Goal: Information Seeking & Learning: Learn about a topic

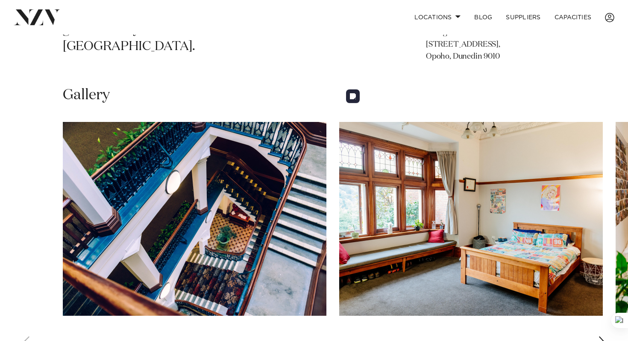
scroll to position [546, 0]
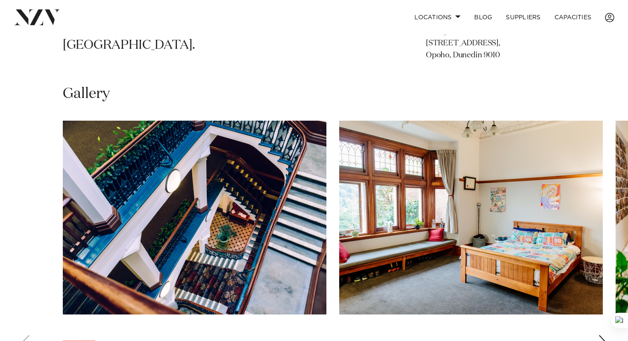
click at [604, 335] on div "Next slide" at bounding box center [602, 342] width 9 height 14
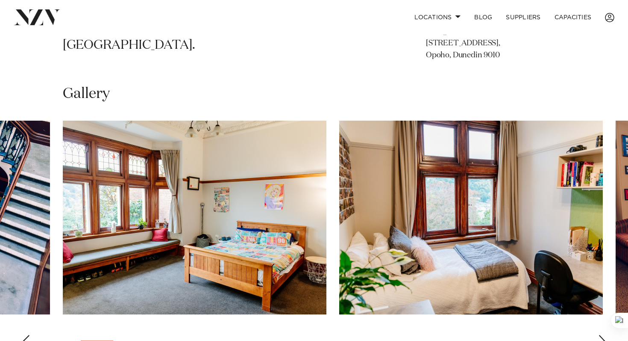
click at [604, 335] on div "Next slide" at bounding box center [602, 342] width 9 height 14
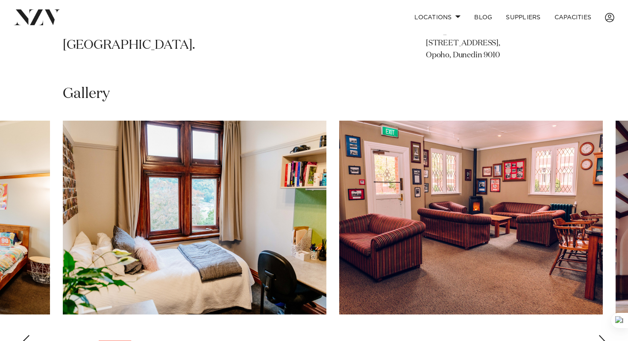
click at [604, 335] on div "Next slide" at bounding box center [602, 342] width 9 height 14
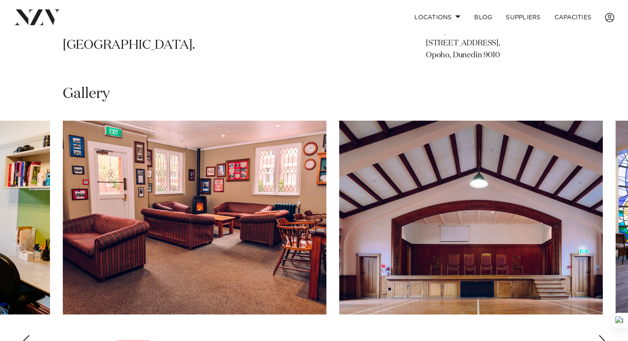
click at [604, 335] on div "Next slide" at bounding box center [602, 342] width 9 height 14
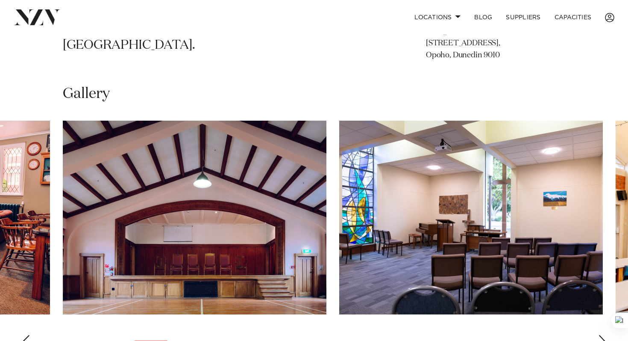
click at [604, 335] on div "Next slide" at bounding box center [602, 342] width 9 height 14
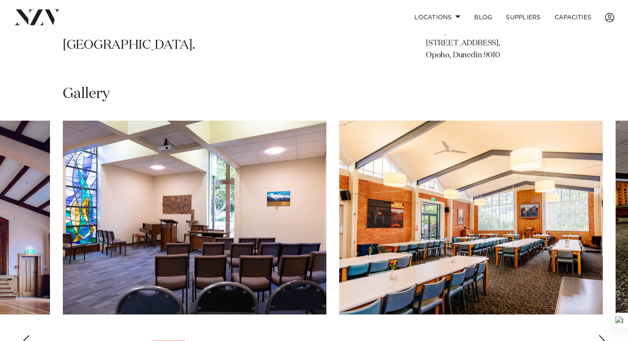
click at [604, 335] on div "Next slide" at bounding box center [602, 342] width 9 height 14
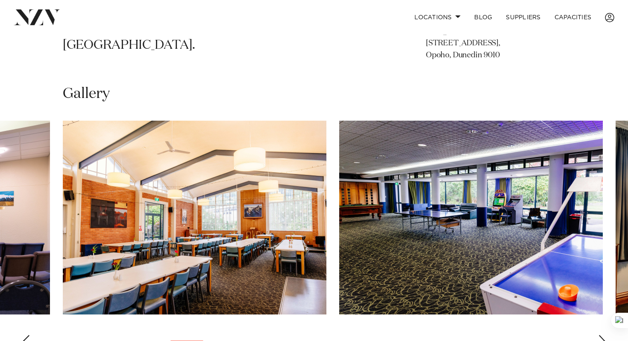
click at [604, 335] on div "Next slide" at bounding box center [602, 342] width 9 height 14
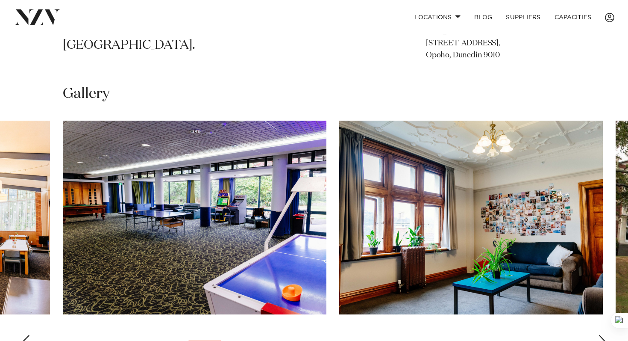
click at [604, 335] on div "Next slide" at bounding box center [602, 342] width 9 height 14
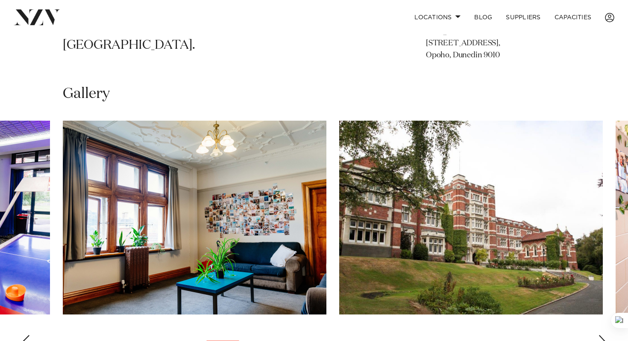
click at [604, 335] on div "Next slide" at bounding box center [602, 342] width 9 height 14
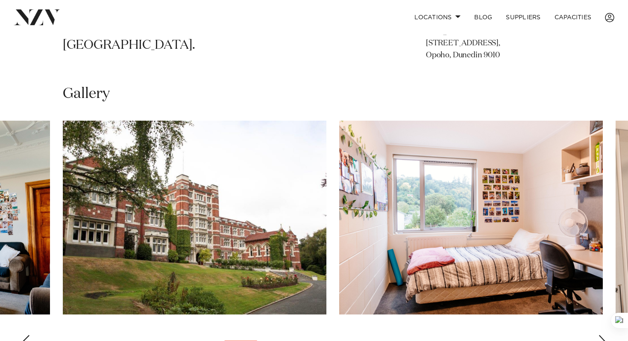
click at [604, 335] on div "Next slide" at bounding box center [602, 342] width 9 height 14
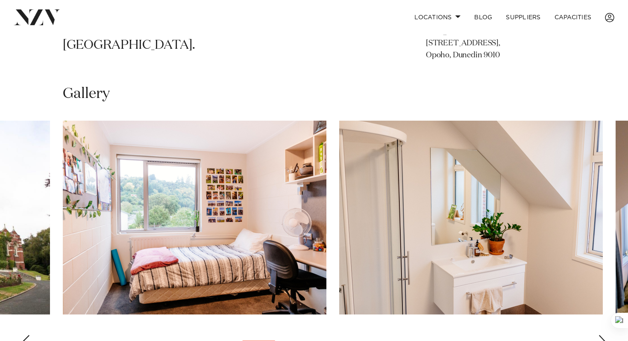
click at [604, 335] on div "Next slide" at bounding box center [602, 342] width 9 height 14
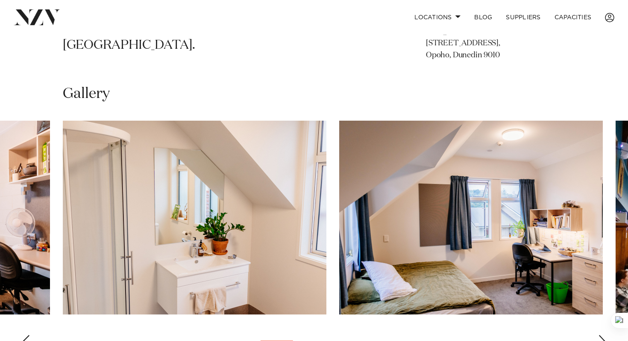
click at [604, 335] on div "Next slide" at bounding box center [602, 342] width 9 height 14
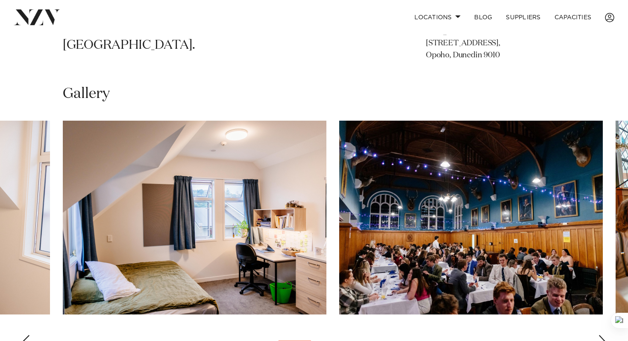
click at [604, 335] on div "Next slide" at bounding box center [602, 342] width 9 height 14
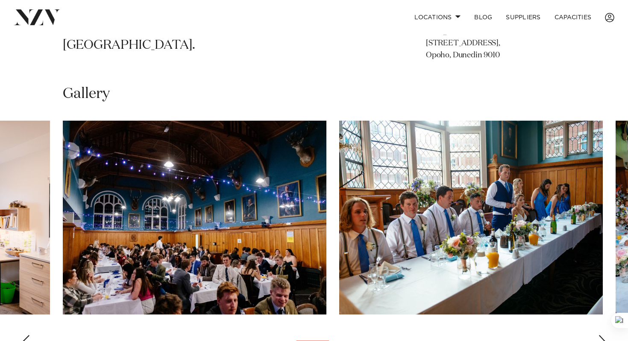
click at [604, 335] on div "Next slide" at bounding box center [602, 342] width 9 height 14
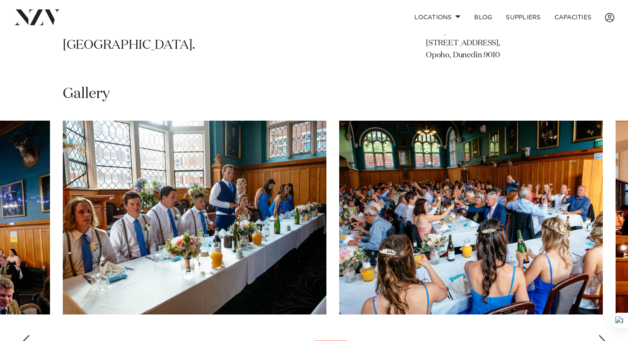
click at [604, 335] on div "Next slide" at bounding box center [602, 342] width 9 height 14
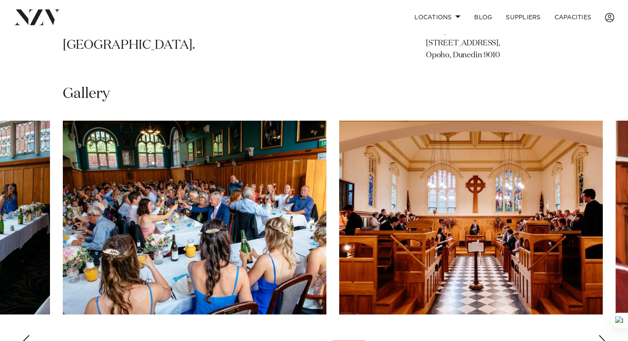
click at [604, 335] on div "Next slide" at bounding box center [602, 342] width 9 height 14
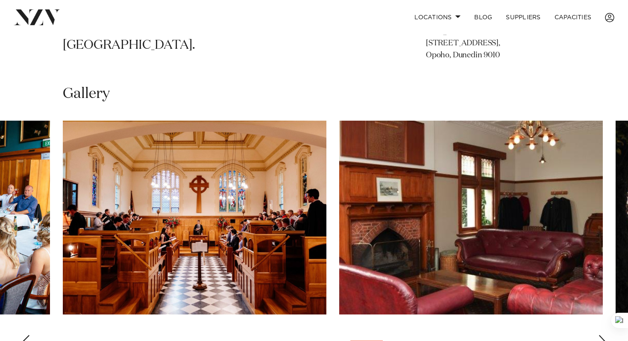
click at [604, 335] on div "Next slide" at bounding box center [602, 342] width 9 height 14
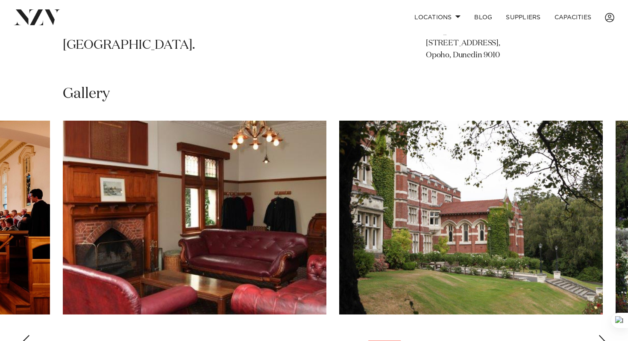
click at [603, 335] on div "Next slide" at bounding box center [602, 342] width 9 height 14
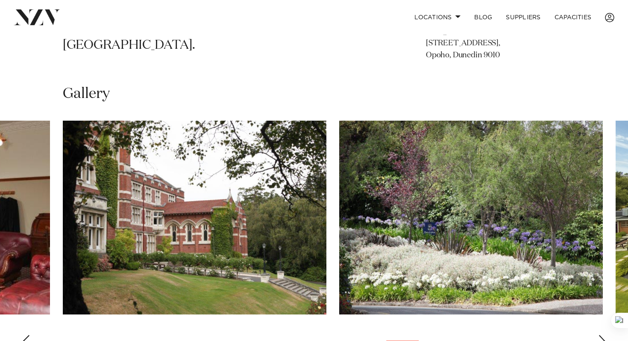
click at [603, 335] on div "Next slide" at bounding box center [602, 342] width 9 height 14
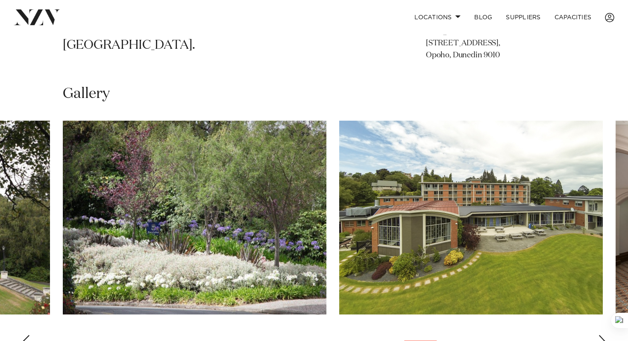
click at [603, 335] on div "Next slide" at bounding box center [602, 342] width 9 height 14
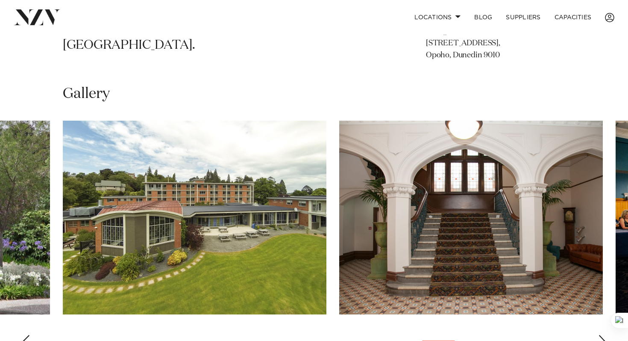
click at [603, 335] on div "Next slide" at bounding box center [602, 342] width 9 height 14
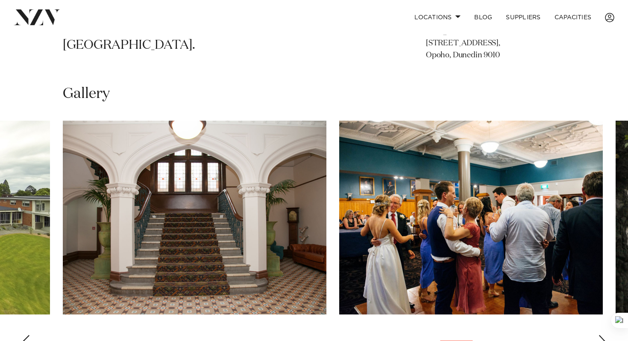
click at [603, 335] on div "Next slide" at bounding box center [602, 342] width 9 height 14
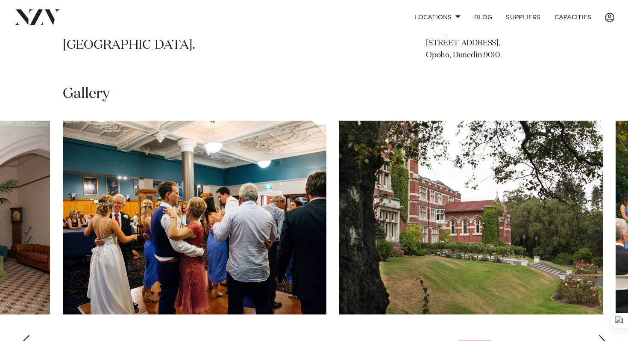
click at [603, 335] on div "Next slide" at bounding box center [602, 342] width 9 height 14
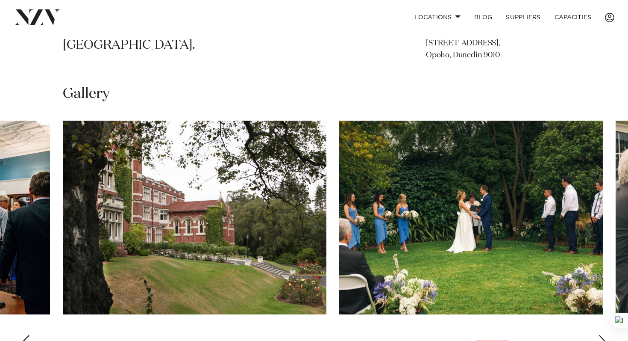
click at [603, 335] on div "Next slide" at bounding box center [602, 342] width 9 height 14
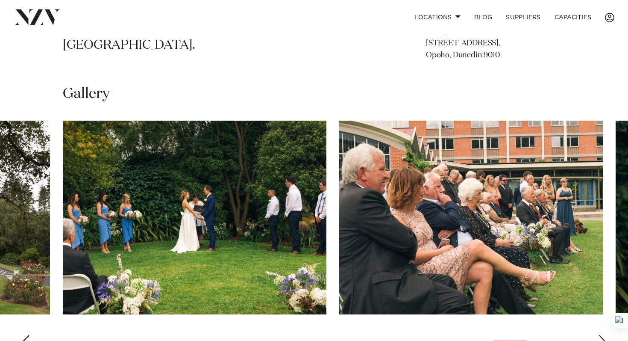
click at [603, 335] on div "Next slide" at bounding box center [602, 342] width 9 height 14
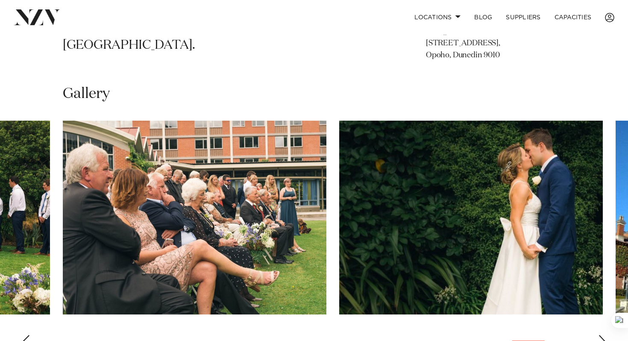
click at [603, 335] on div "Next slide" at bounding box center [602, 342] width 9 height 14
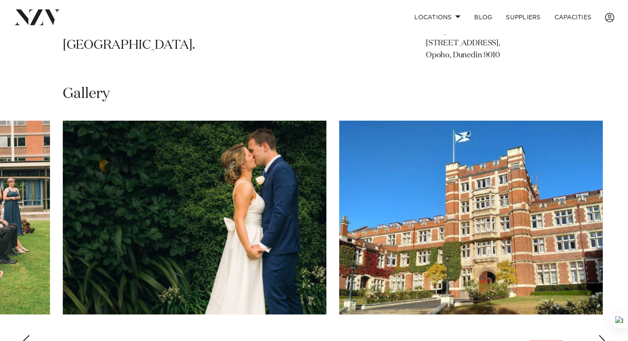
click at [603, 335] on div "Next slide" at bounding box center [602, 342] width 9 height 14
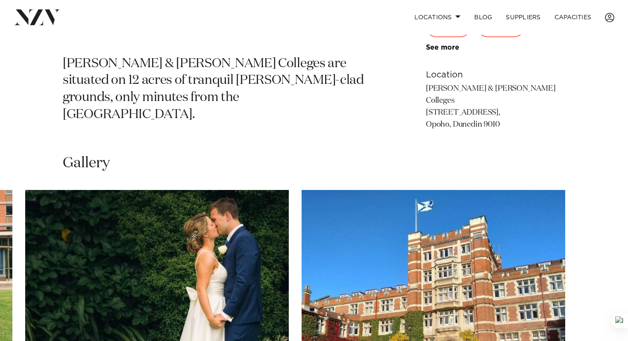
scroll to position [418, 0]
